Goal: Use online tool/utility: Utilize a website feature to perform a specific function

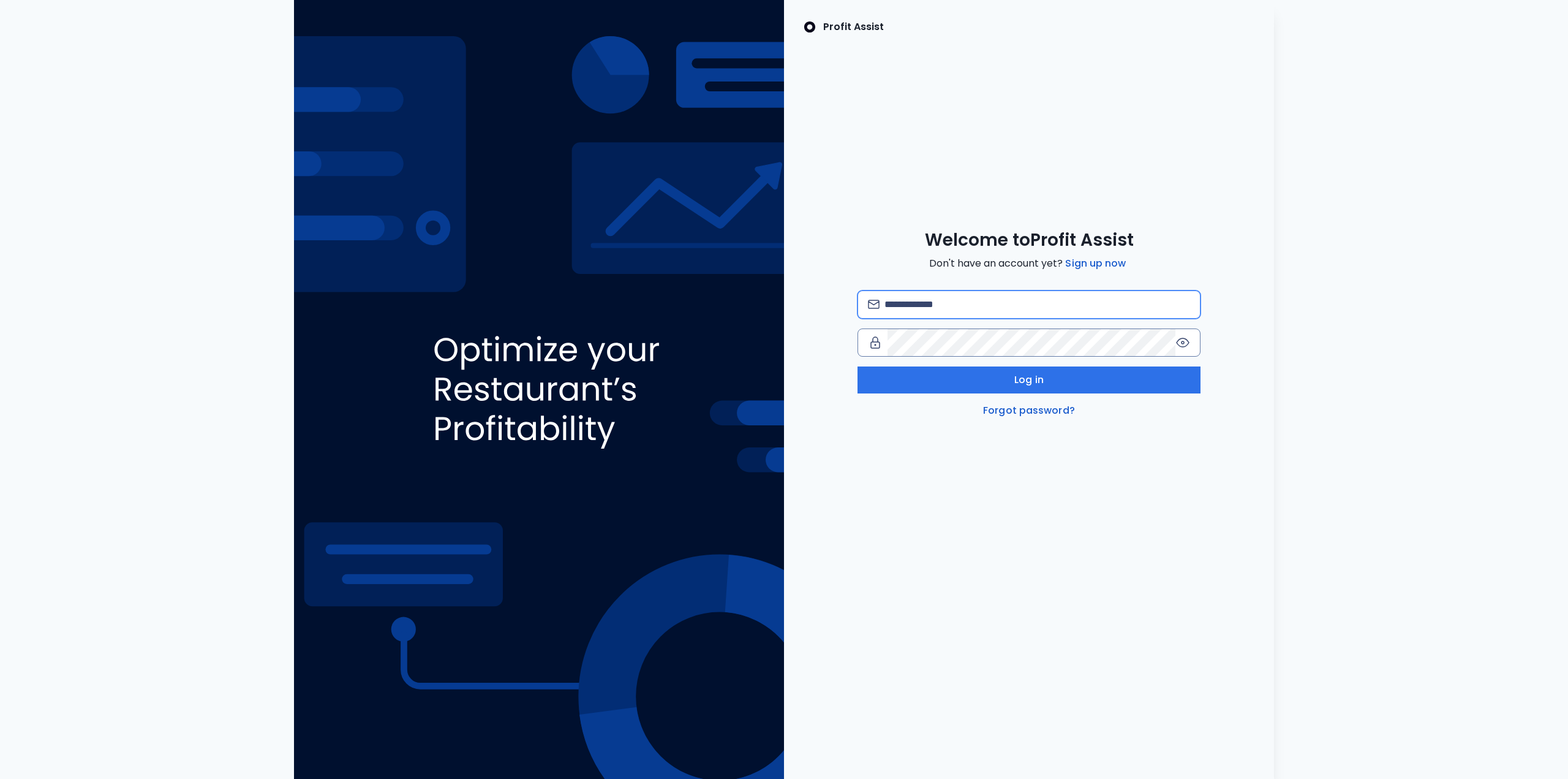
click at [900, 300] on input "email" at bounding box center [1037, 304] width 306 height 27
type input "**********"
click at [1050, 377] on button "Log in" at bounding box center [1029, 379] width 343 height 27
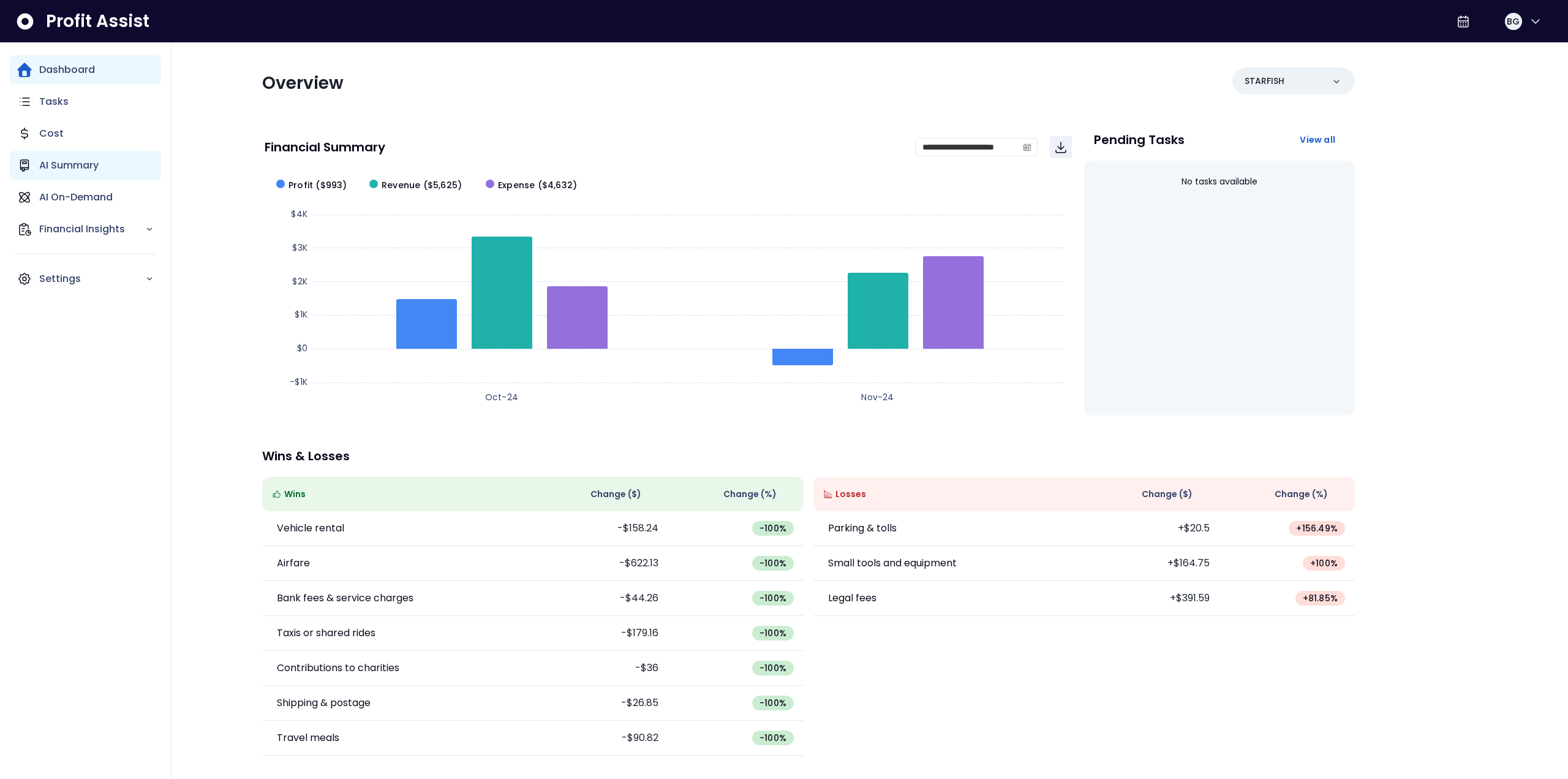
click at [98, 168] on p "AI Summary" at bounding box center [69, 166] width 59 height 15
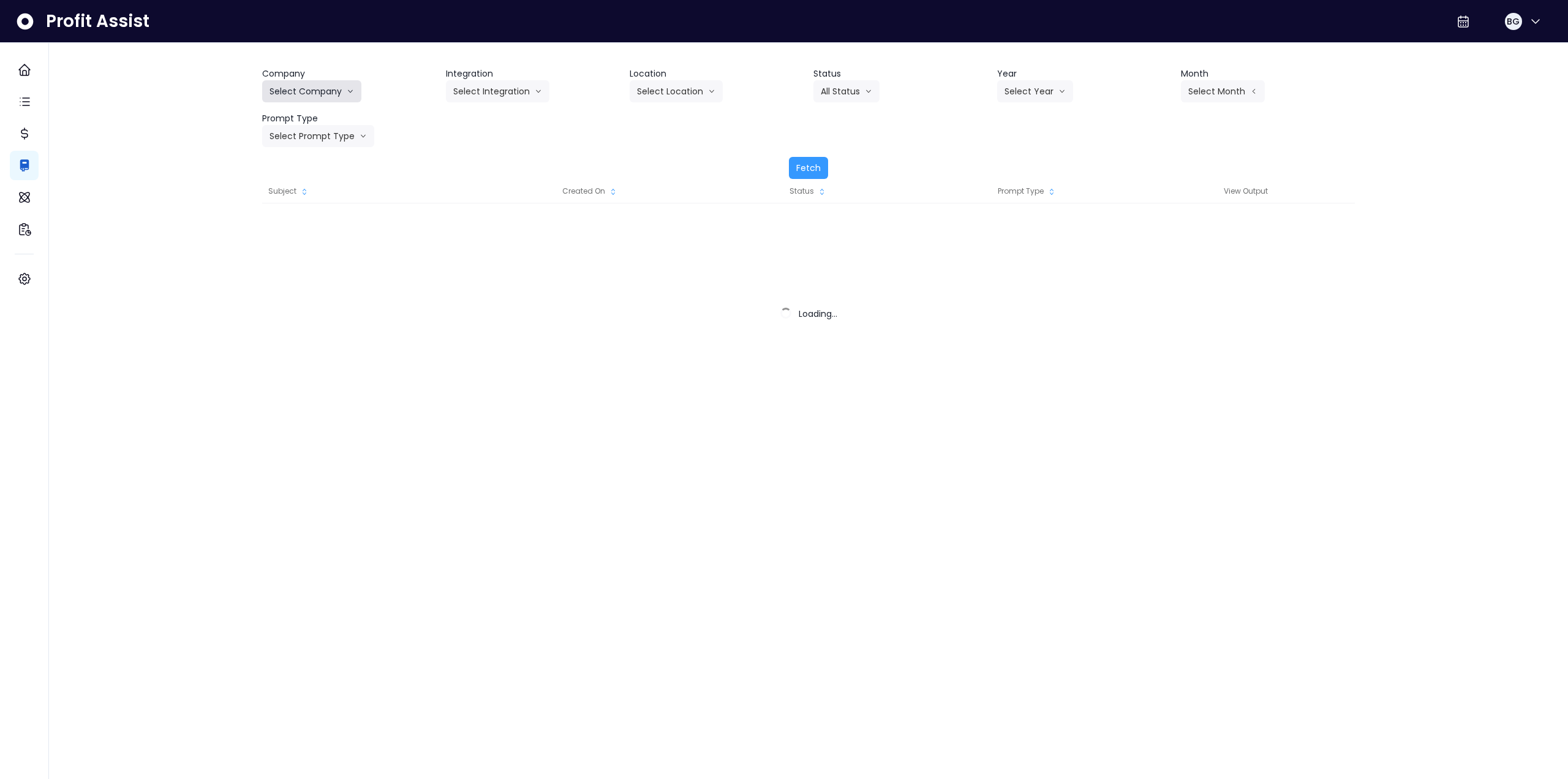
click at [310, 95] on button "Select Company" at bounding box center [312, 91] width 99 height 22
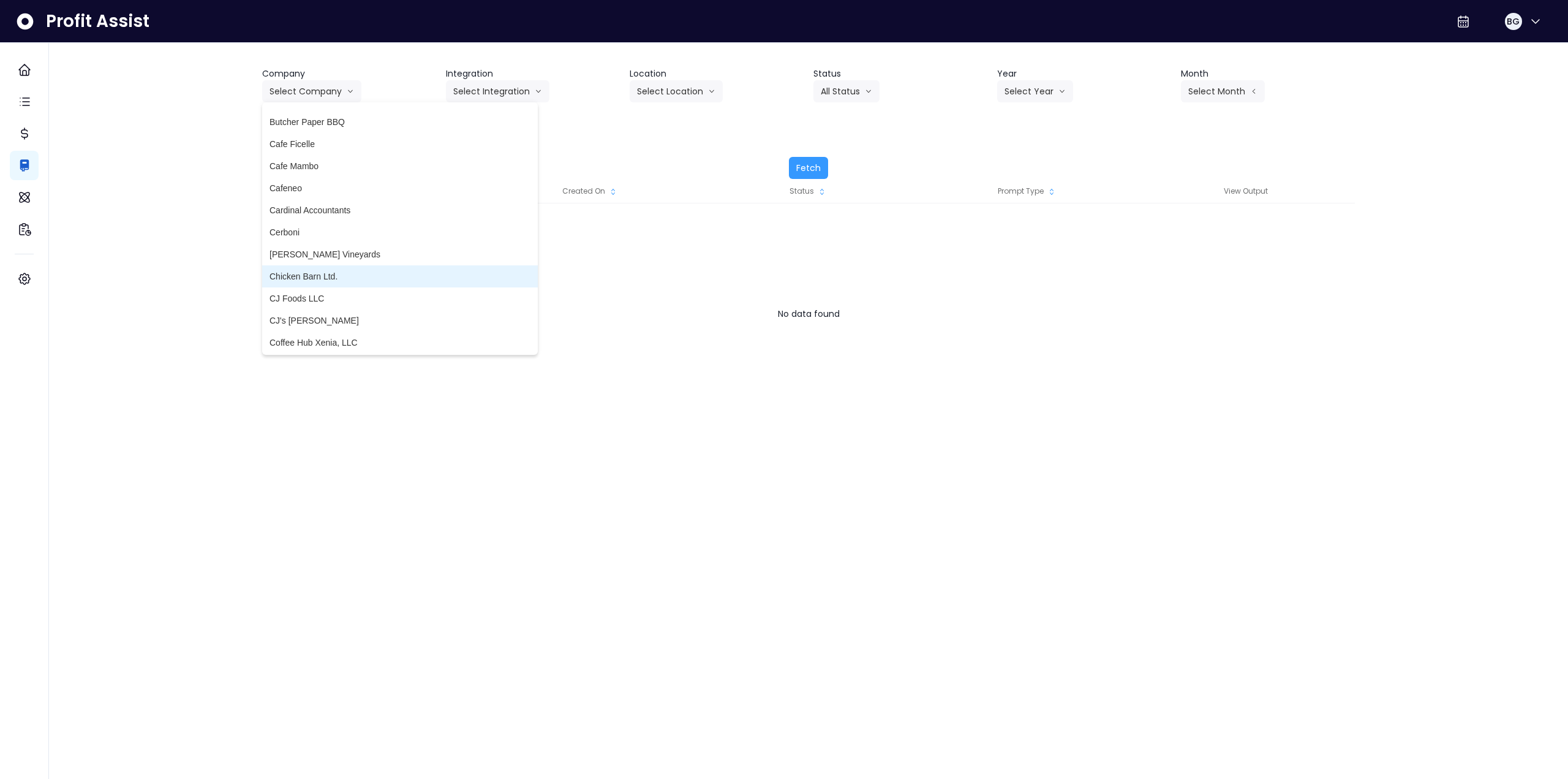
scroll to position [673, 0]
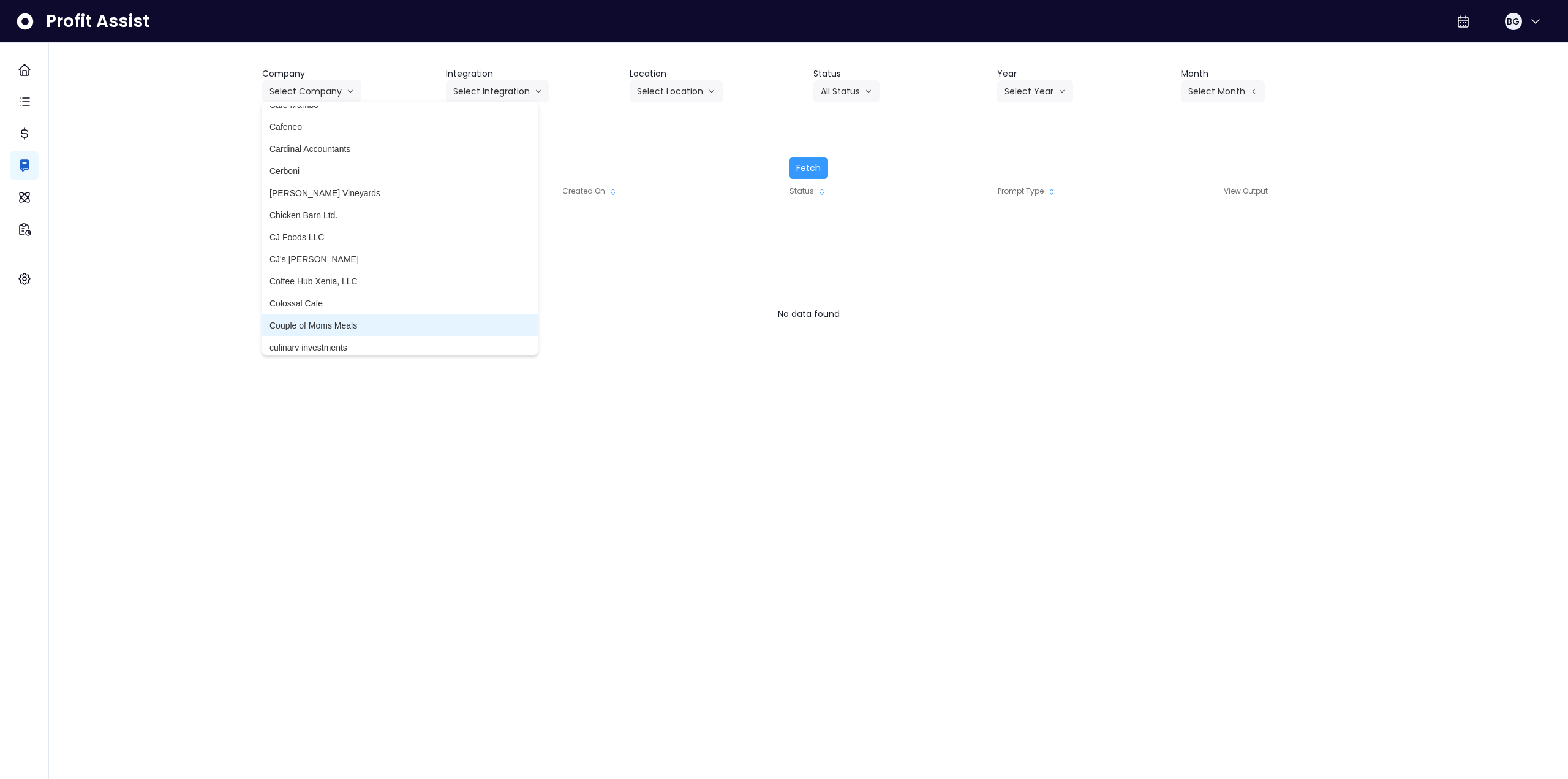
drag, startPoint x: 342, startPoint y: 317, endPoint x: 351, endPoint y: 298, distance: 21.0
click at [343, 317] on li "Couple of Moms Meals" at bounding box center [400, 325] width 276 height 22
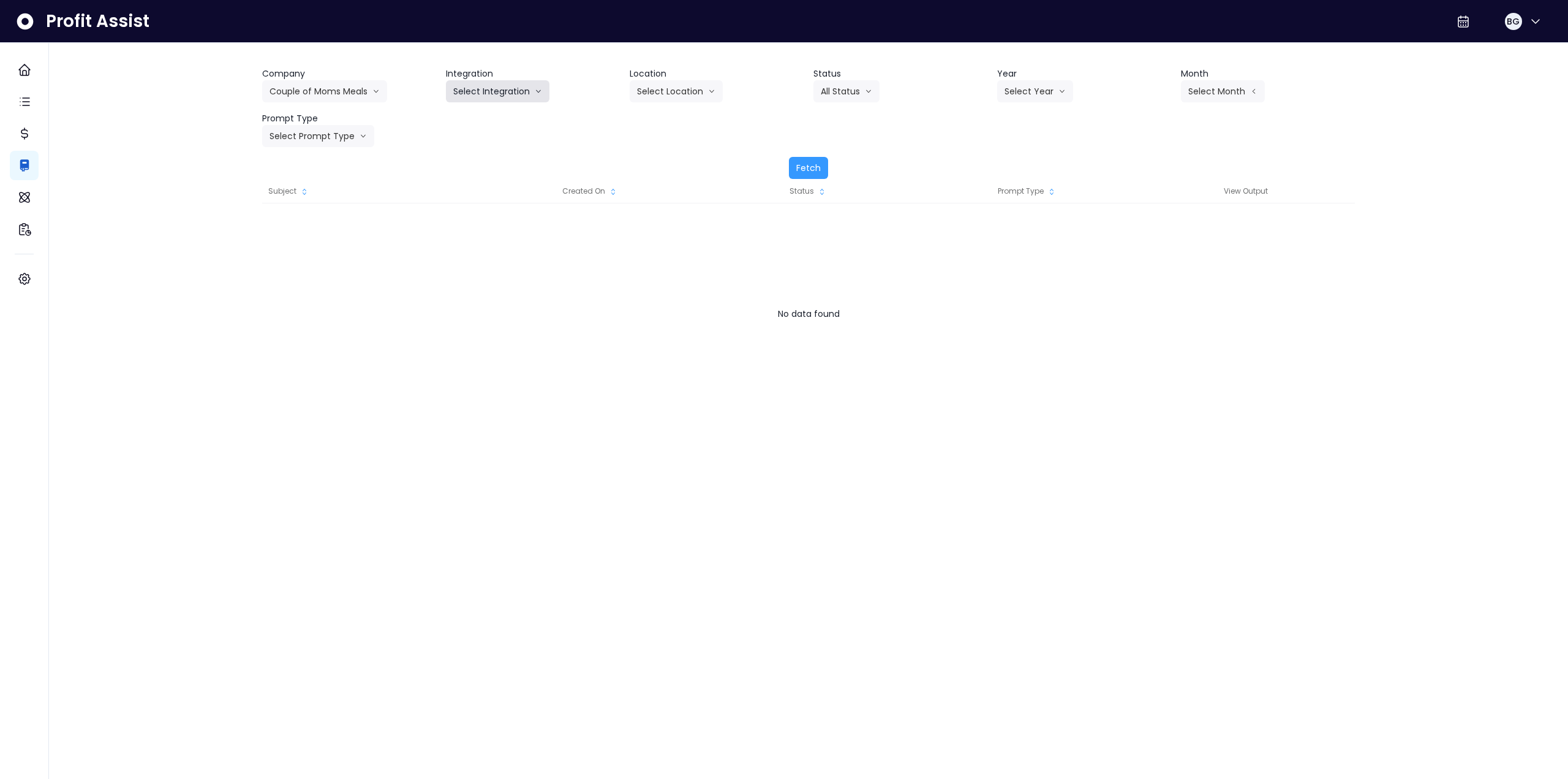
click at [493, 88] on button "Select Integration" at bounding box center [498, 91] width 104 height 22
click at [471, 117] on span "Quickbooks" at bounding box center [475, 116] width 44 height 13
click at [676, 85] on button "Select Location" at bounding box center [676, 91] width 93 height 22
click at [653, 117] on span "All Locations" at bounding box center [662, 116] width 49 height 13
click at [1019, 94] on button "Select Year" at bounding box center [1035, 91] width 76 height 22
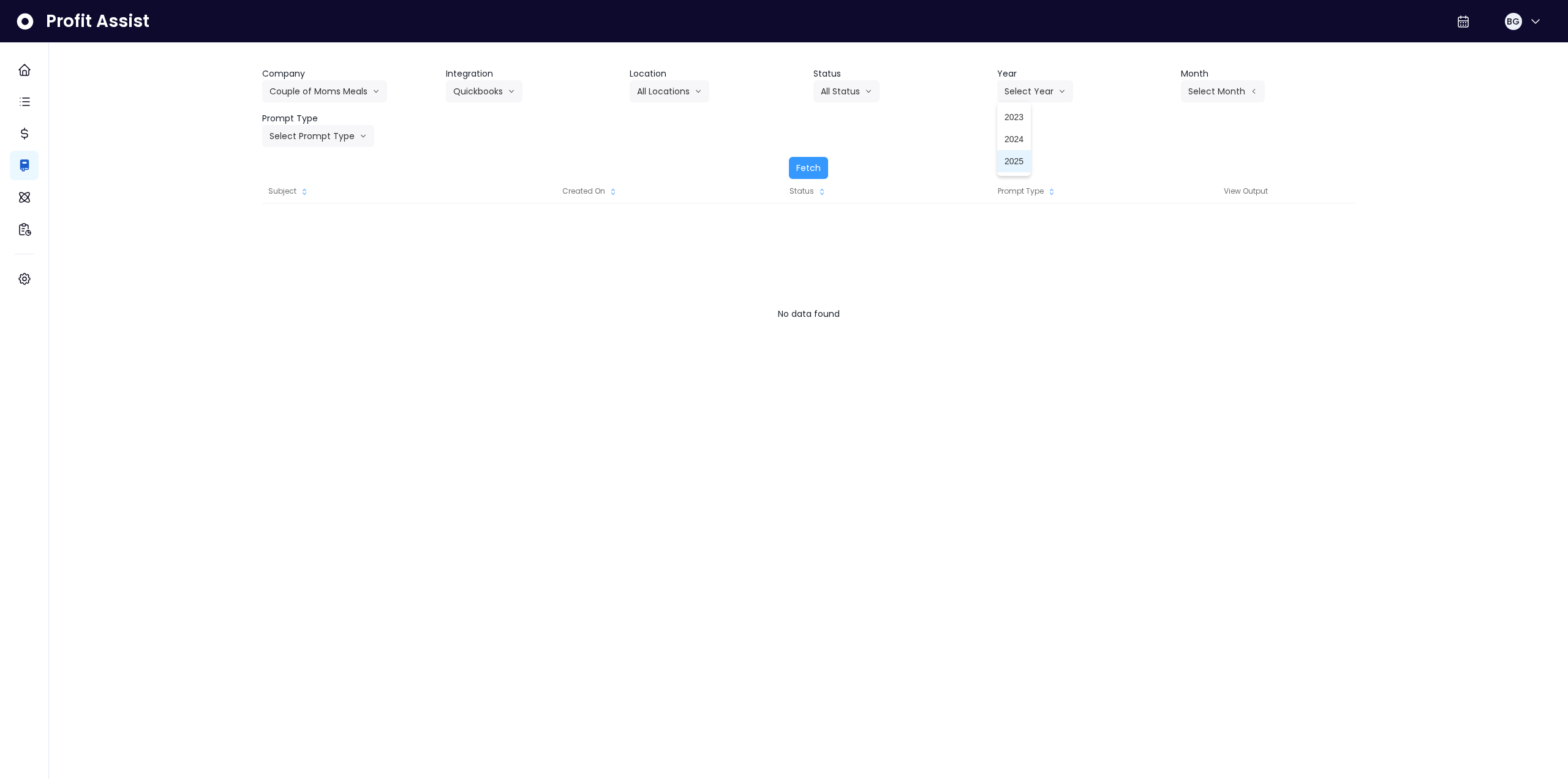
click at [1012, 158] on span "2025" at bounding box center [1014, 161] width 19 height 13
click at [1240, 90] on button "Select Month" at bounding box center [1223, 91] width 84 height 22
click at [1153, 249] on span "Aug" at bounding box center [1162, 249] width 24 height 13
click at [334, 132] on button "Select Prompt Type" at bounding box center [318, 136] width 112 height 22
click at [307, 250] on span "Monthly Summary" at bounding box center [304, 250] width 70 height 13
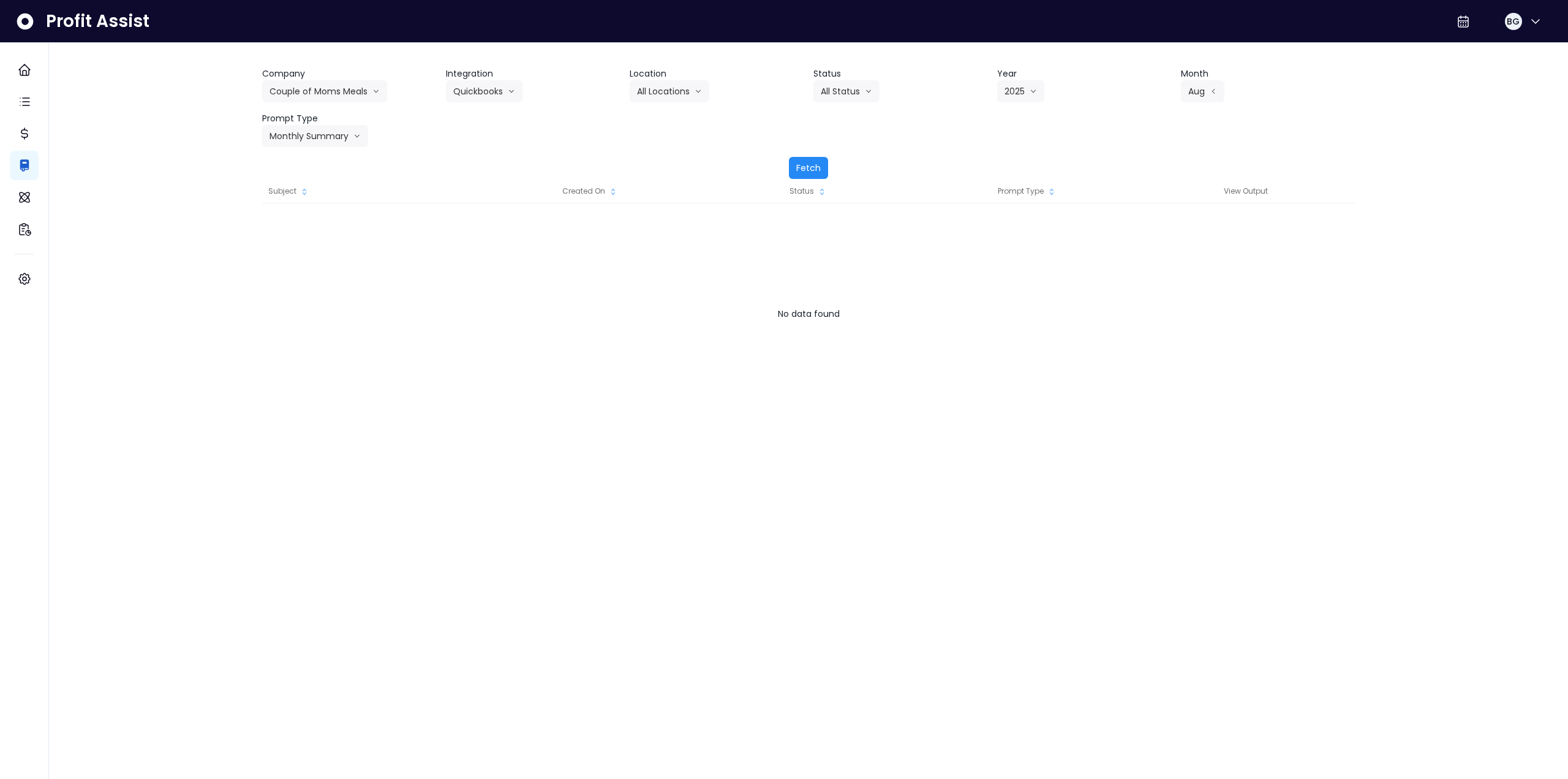
click at [805, 164] on button "Fetch" at bounding box center [808, 168] width 39 height 22
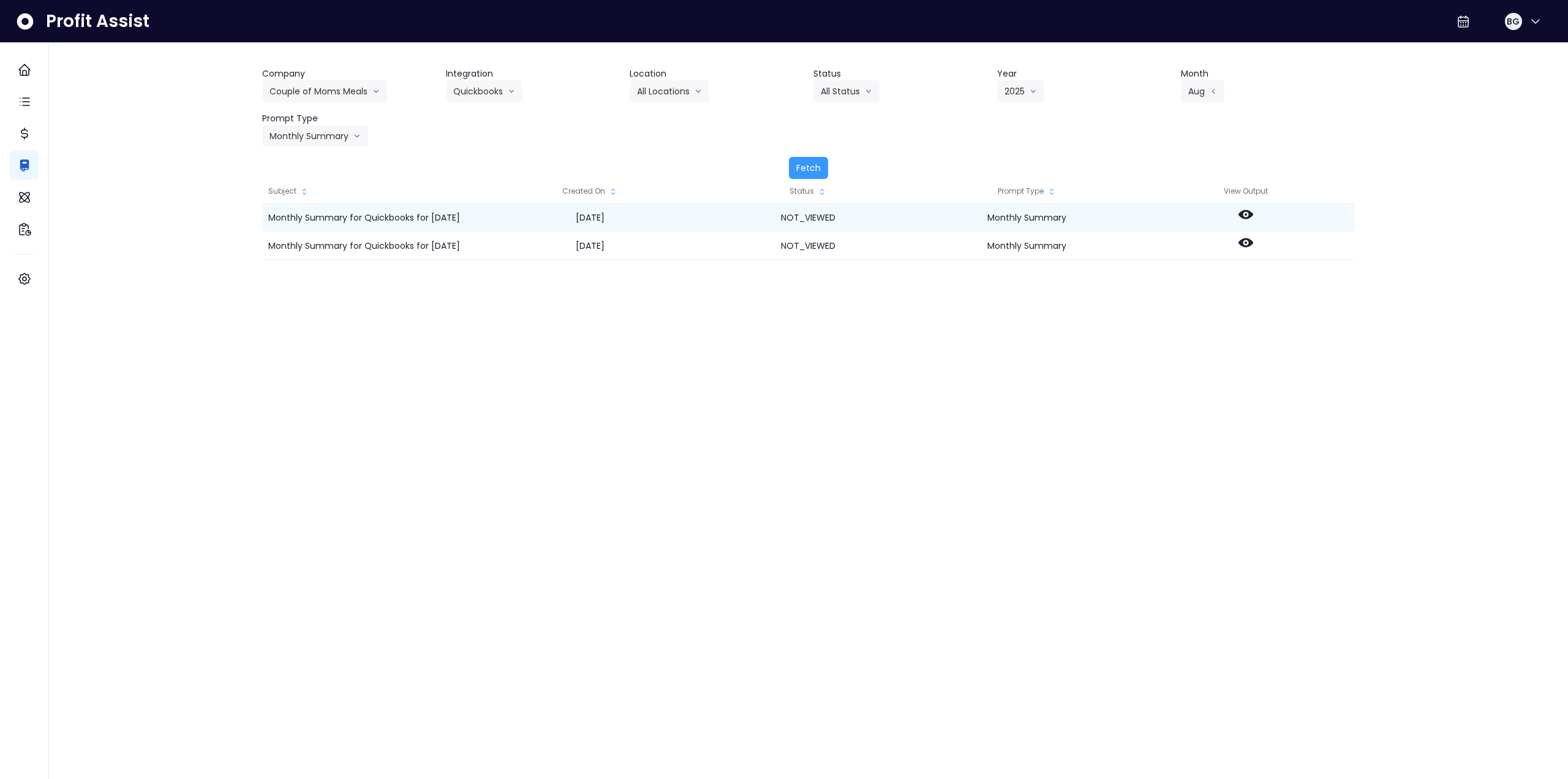
click at [1240, 214] on icon at bounding box center [1246, 214] width 15 height 9
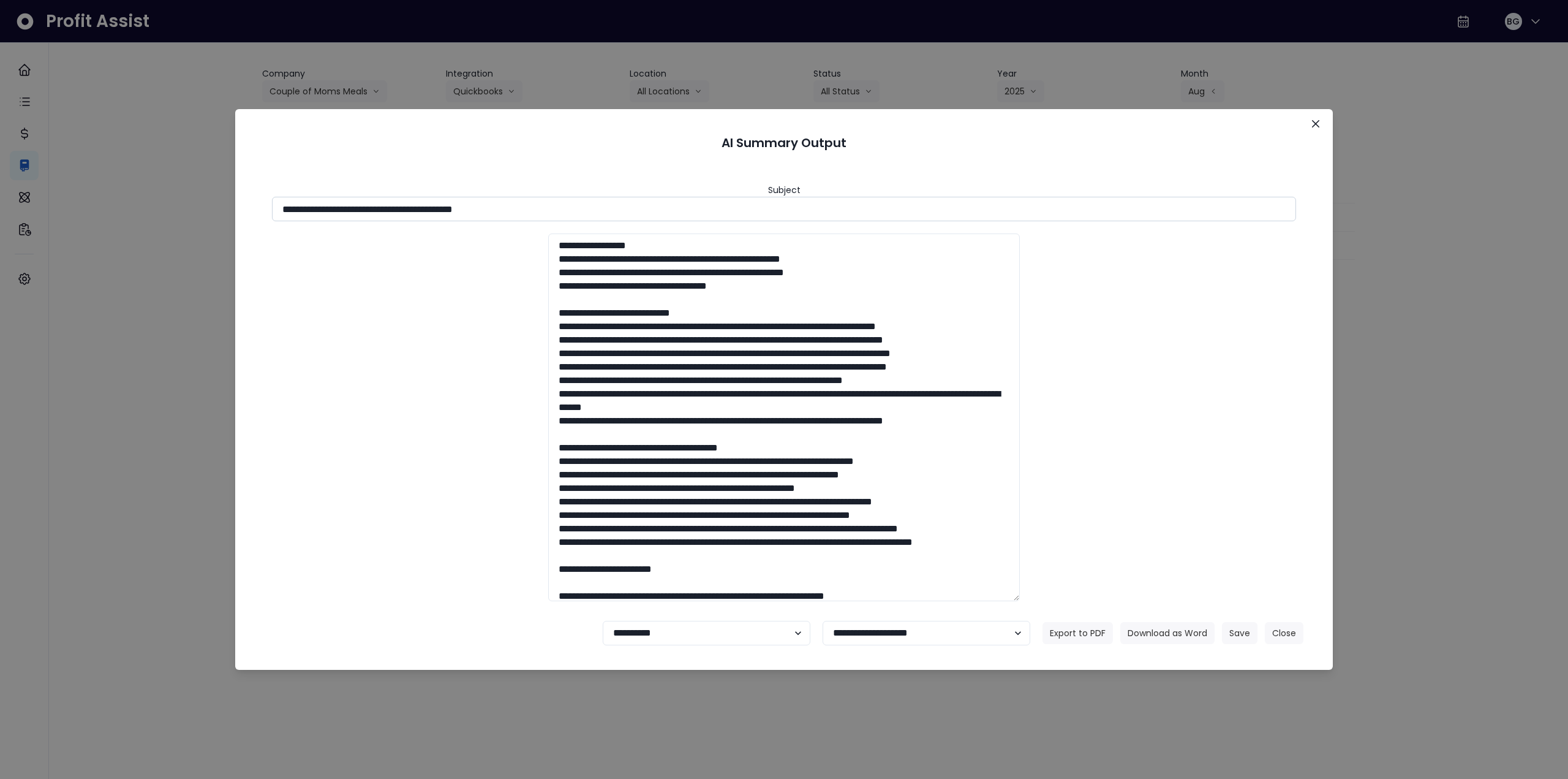
drag, startPoint x: 391, startPoint y: 209, endPoint x: 621, endPoint y: 215, distance: 230.1
click at [621, 215] on input "**********" at bounding box center [784, 209] width 1024 height 24
click at [1158, 632] on button "Download as Word" at bounding box center [1168, 632] width 95 height 22
click at [1315, 121] on icon "Close" at bounding box center [1316, 123] width 8 height 8
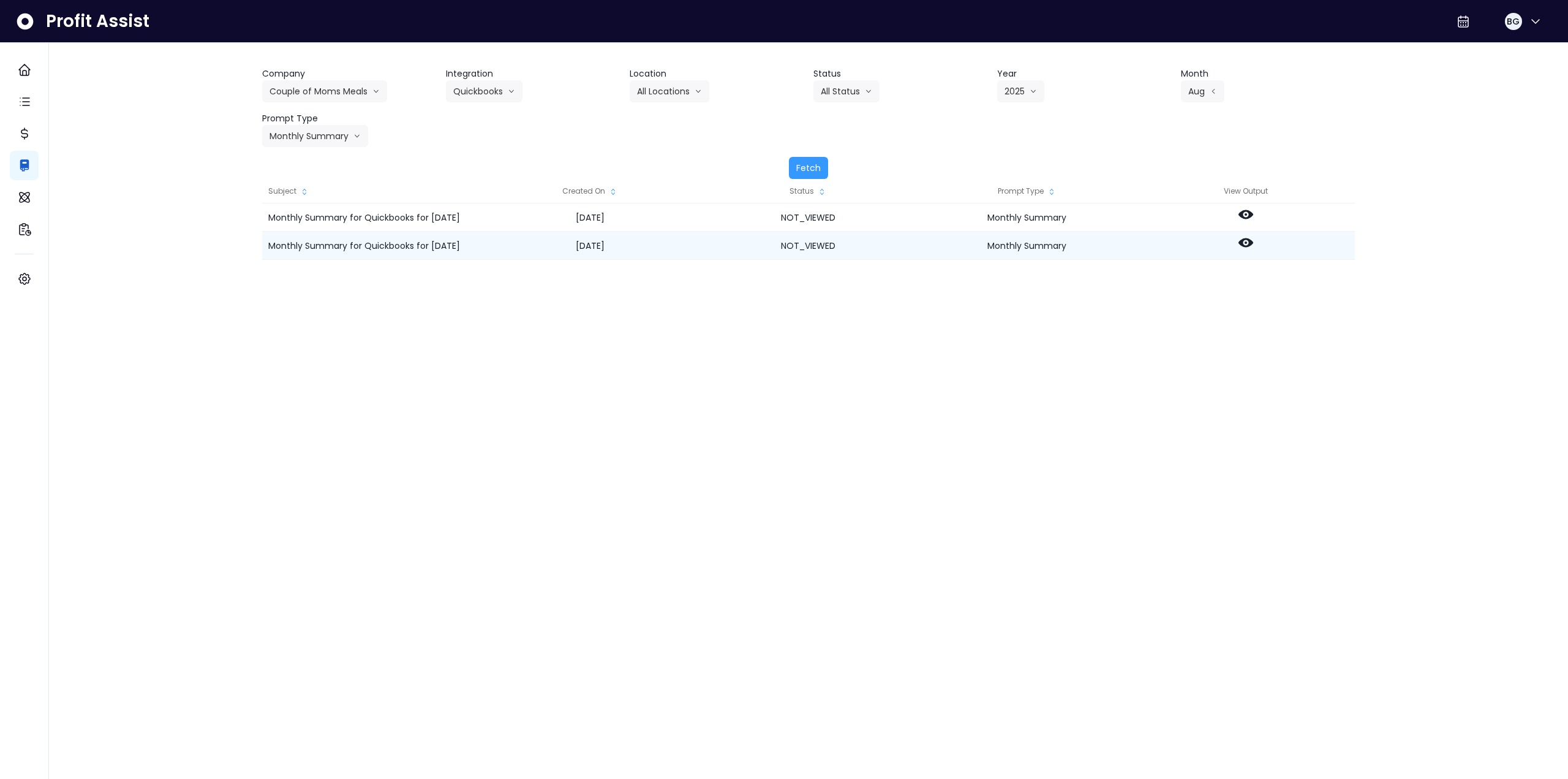
click at [1251, 239] on icon at bounding box center [1246, 243] width 15 height 15
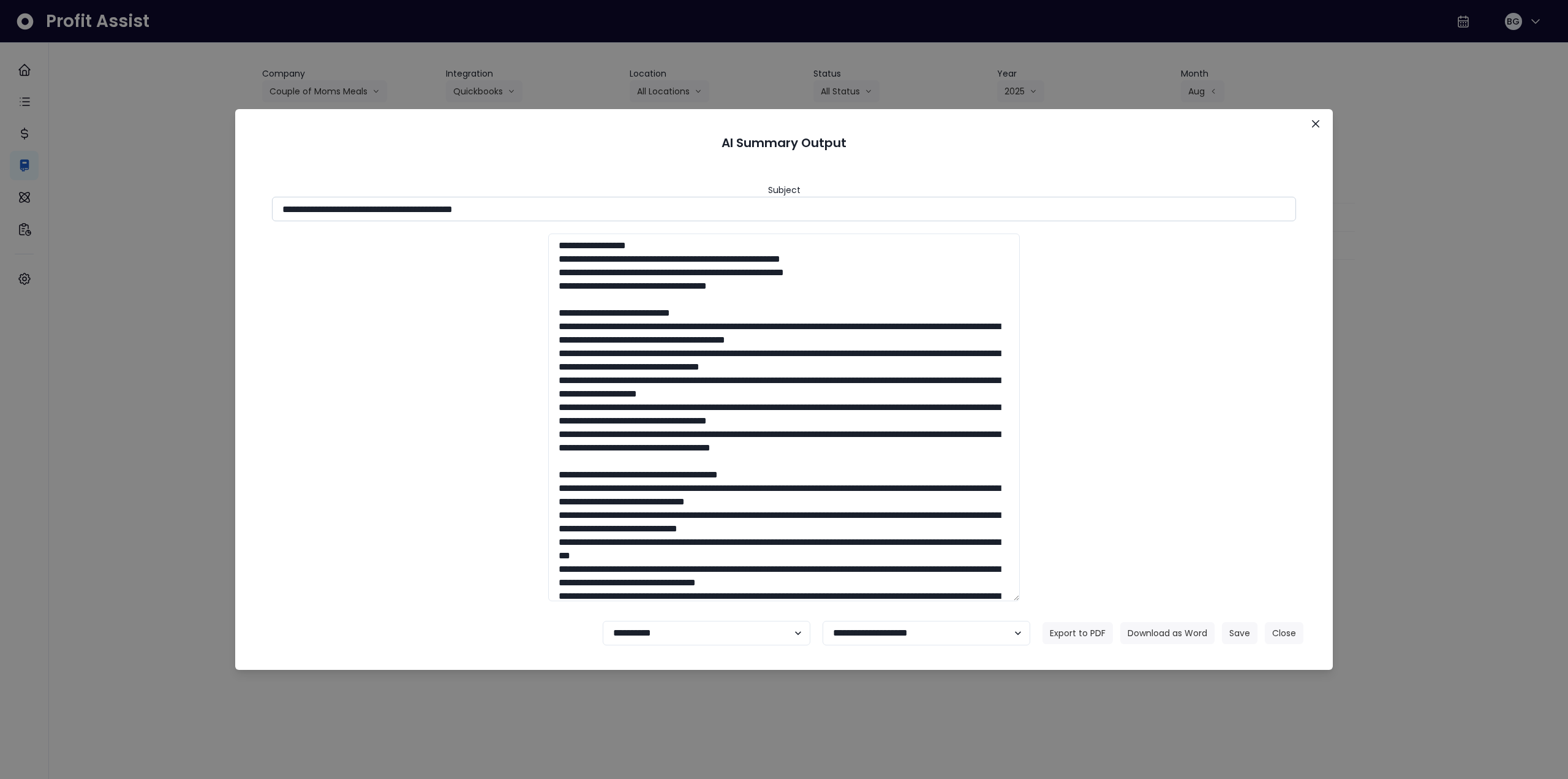
drag, startPoint x: 467, startPoint y: 207, endPoint x: 606, endPoint y: 202, distance: 139.1
click at [601, 202] on input "**********" at bounding box center [784, 209] width 1024 height 24
click at [1169, 632] on button "Download as Word" at bounding box center [1168, 632] width 95 height 22
drag, startPoint x: 536, startPoint y: 149, endPoint x: 651, endPoint y: 146, distance: 115.0
click at [538, 148] on header "AI Summary Output" at bounding box center [783, 142] width 1068 height 38
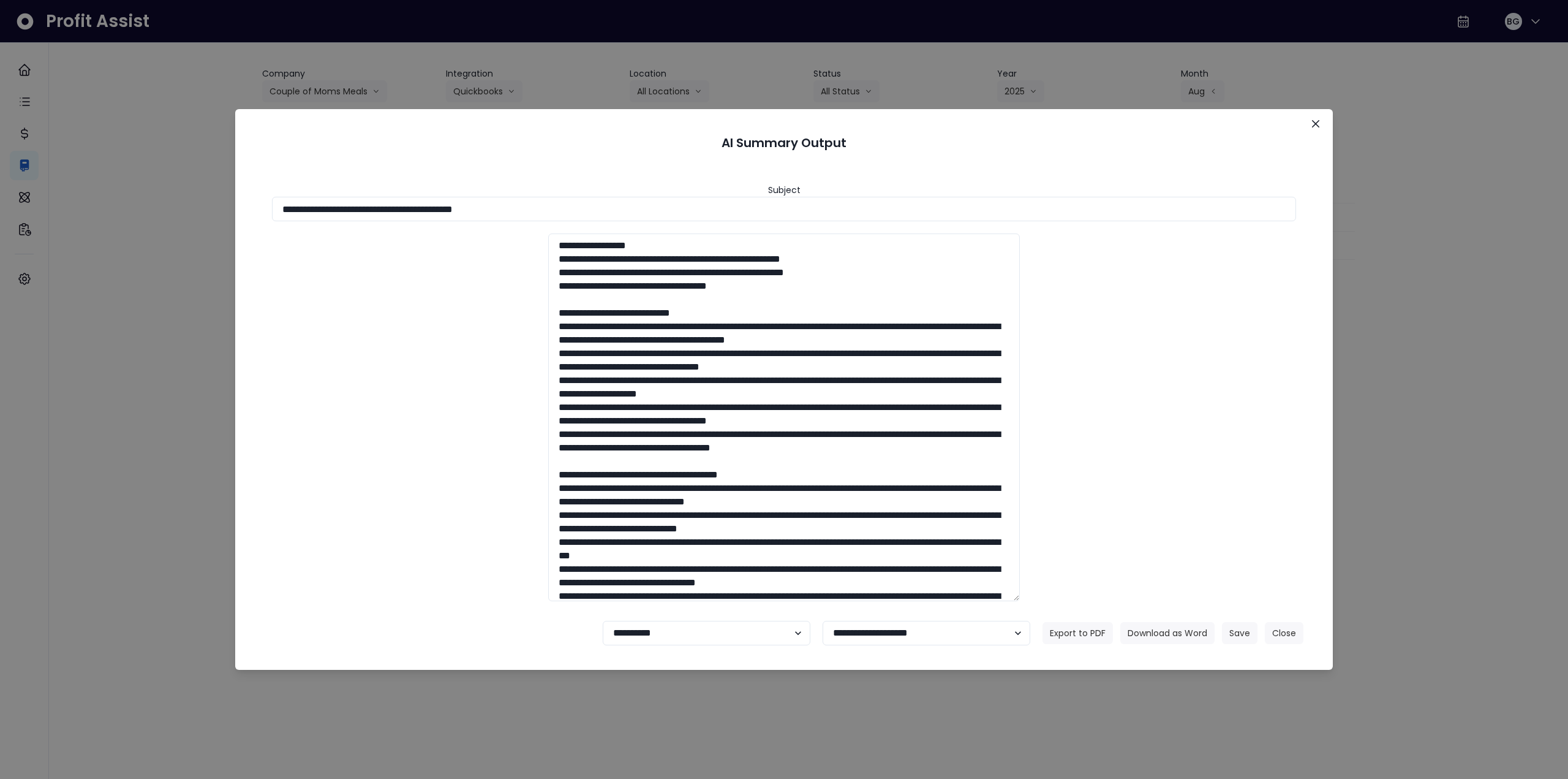
drag, startPoint x: 1313, startPoint y: 123, endPoint x: 1299, endPoint y: 145, distance: 26.1
click at [1313, 122] on icon "Close" at bounding box center [1316, 123] width 8 height 8
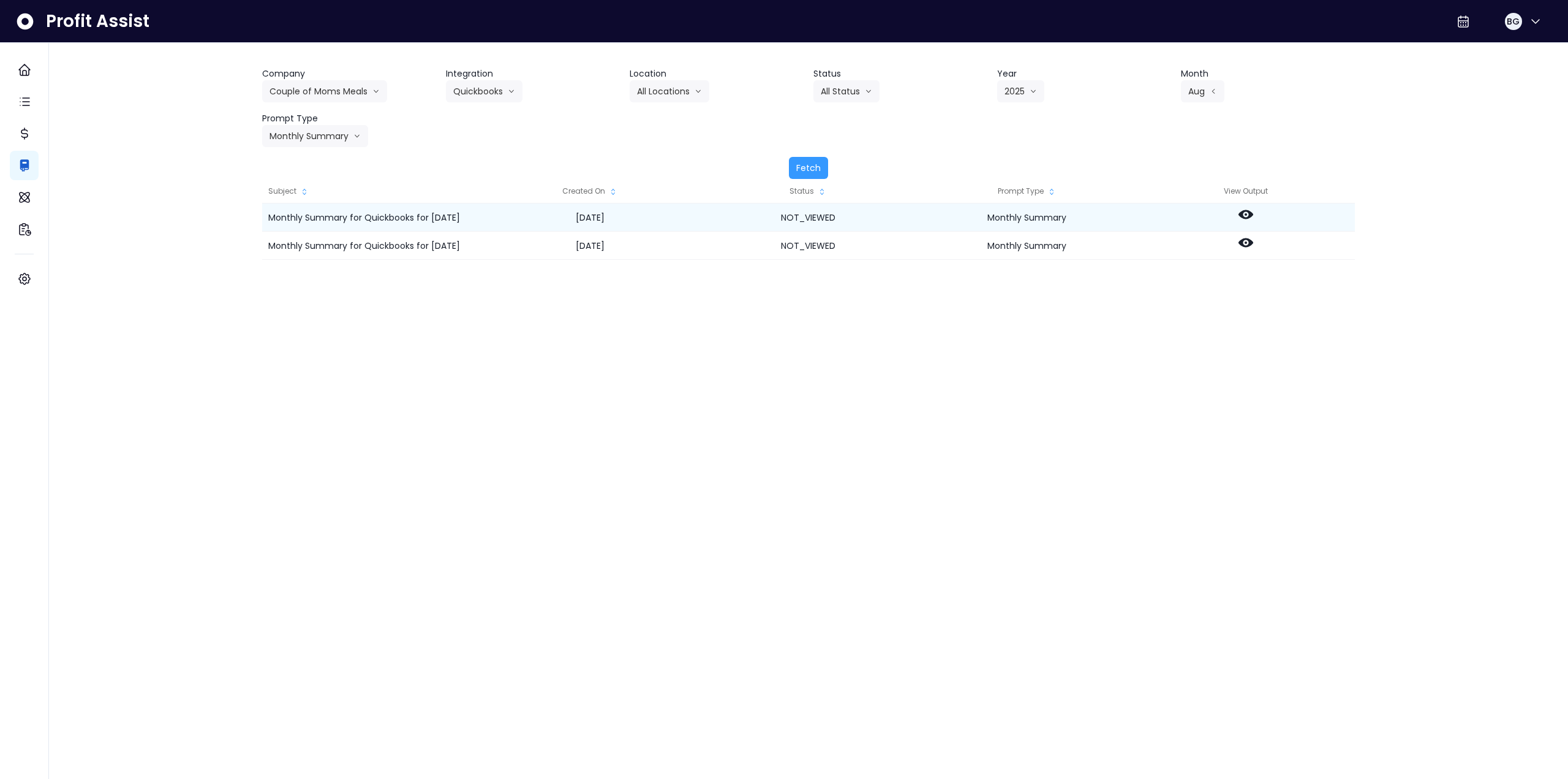
click at [1254, 220] on div at bounding box center [1246, 218] width 219 height 28
click at [1241, 209] on icon at bounding box center [1246, 214] width 15 height 15
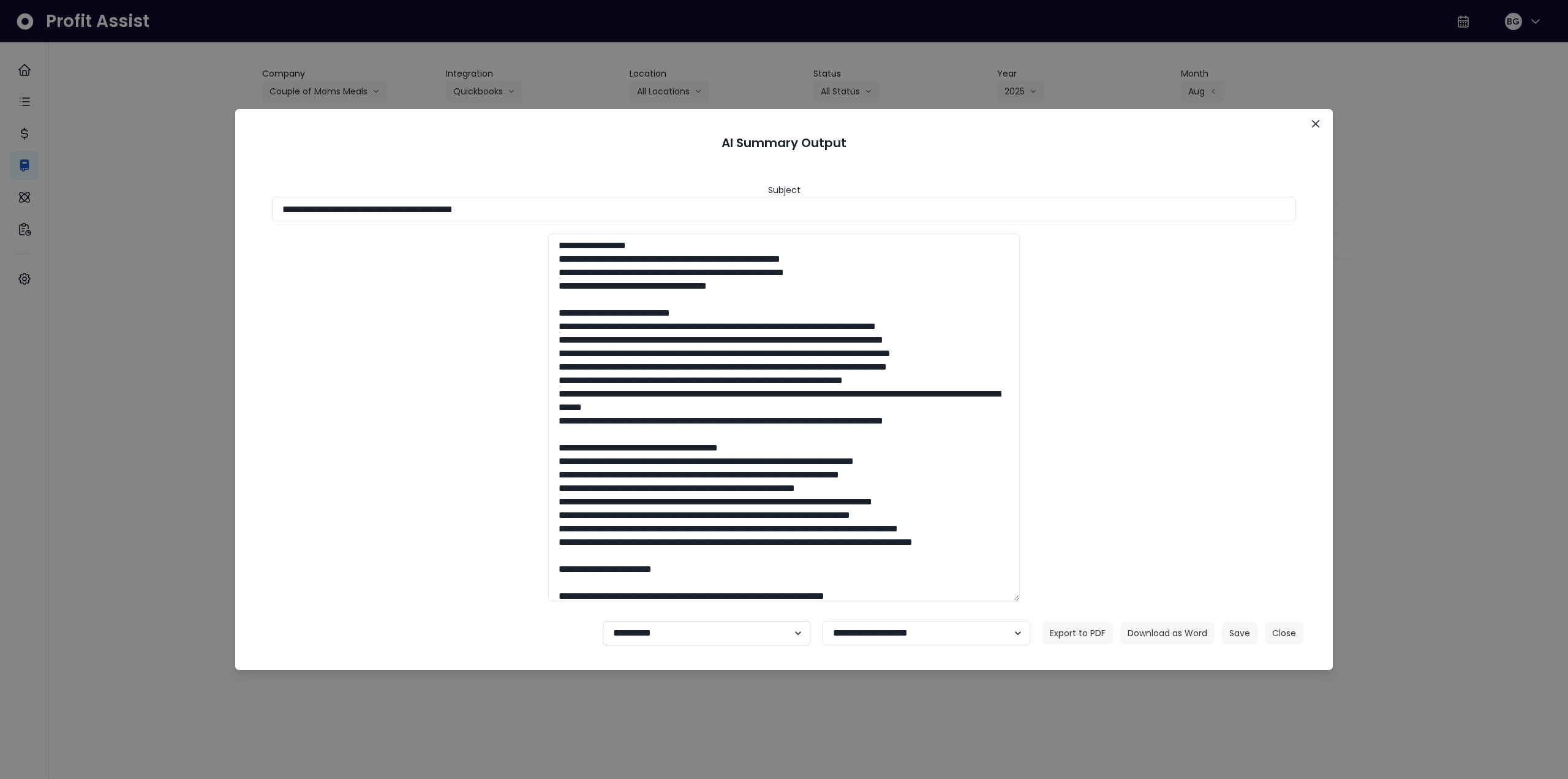
click at [664, 628] on select "**********" at bounding box center [707, 632] width 208 height 24
select select "********"
click at [603, 621] on select "**********" at bounding box center [707, 632] width 208 height 24
click at [1239, 635] on button "Save" at bounding box center [1240, 632] width 35 height 22
